Goal: Task Accomplishment & Management: Manage account settings

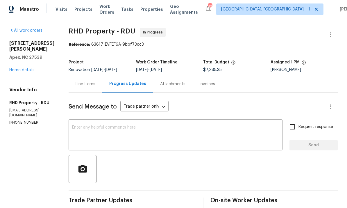
scroll to position [12, 0]
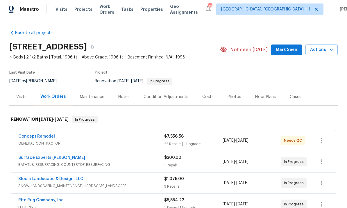
scroll to position [27, 0]
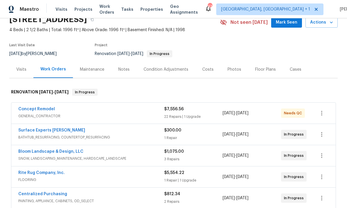
click at [51, 132] on link "Surface Experts [PERSON_NAME]" at bounding box center [51, 130] width 67 height 4
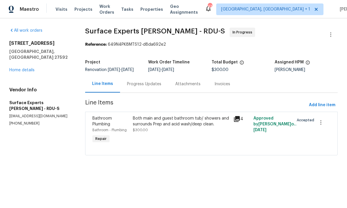
click at [137, 84] on div "Progress Updates" at bounding box center [144, 84] width 34 height 6
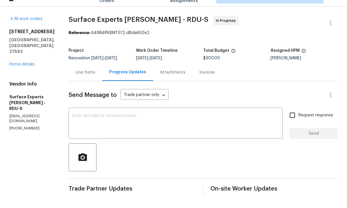
scroll to position [22, 0]
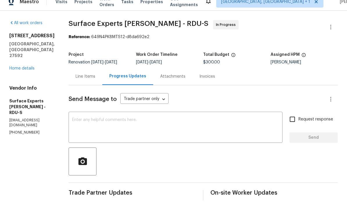
scroll to position [22, 0]
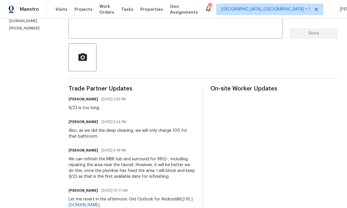
scroll to position [112, 0]
